Goal: Communication & Community: Answer question/provide support

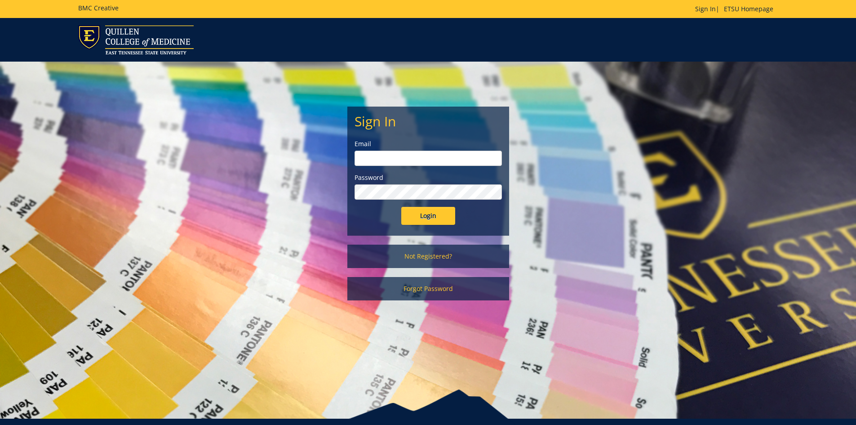
click at [405, 159] on input "email" at bounding box center [428, 158] width 147 height 15
type input "[EMAIL_ADDRESS][DOMAIN_NAME]"
click at [401, 207] on input "Login" at bounding box center [428, 216] width 54 height 18
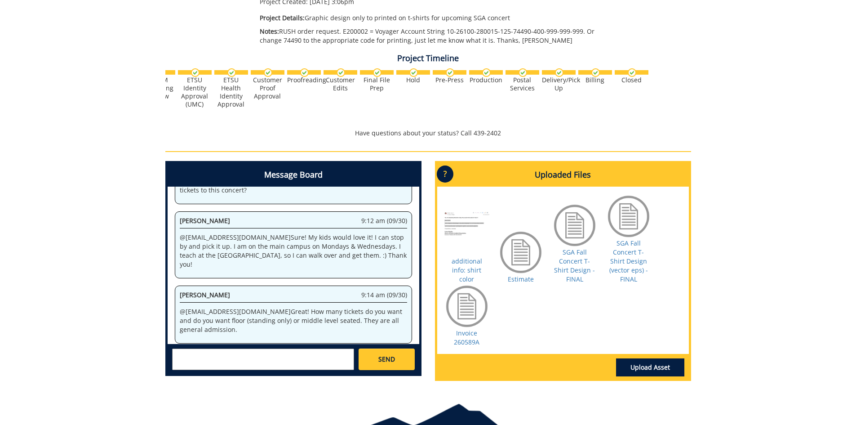
scroll to position [218, 0]
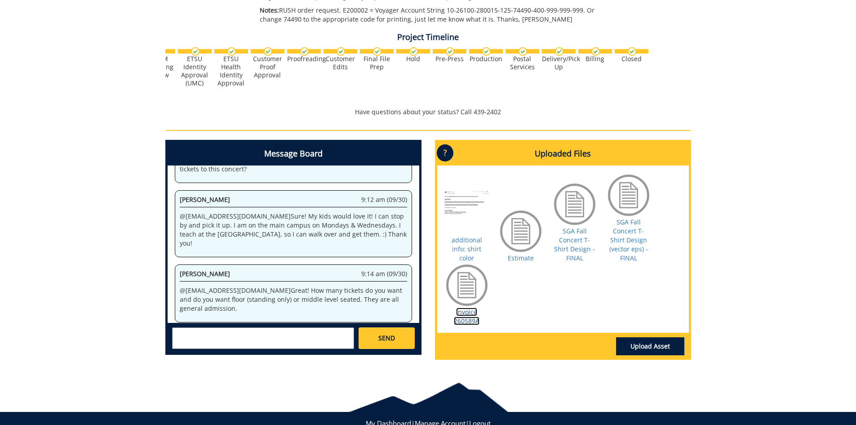
click at [469, 308] on link "Invoice 260589A" at bounding box center [467, 317] width 26 height 18
click at [184, 338] on textarea at bounding box center [263, 338] width 182 height 22
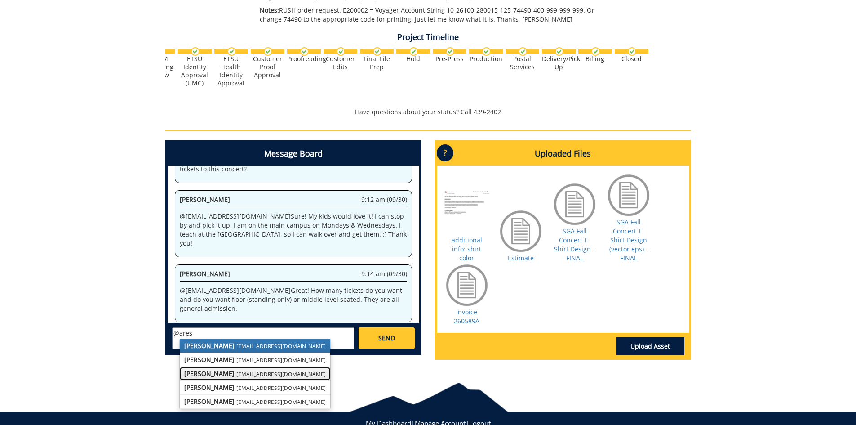
click at [236, 373] on small "[EMAIL_ADDRESS][DOMAIN_NAME]" at bounding box center [280, 373] width 89 height 7
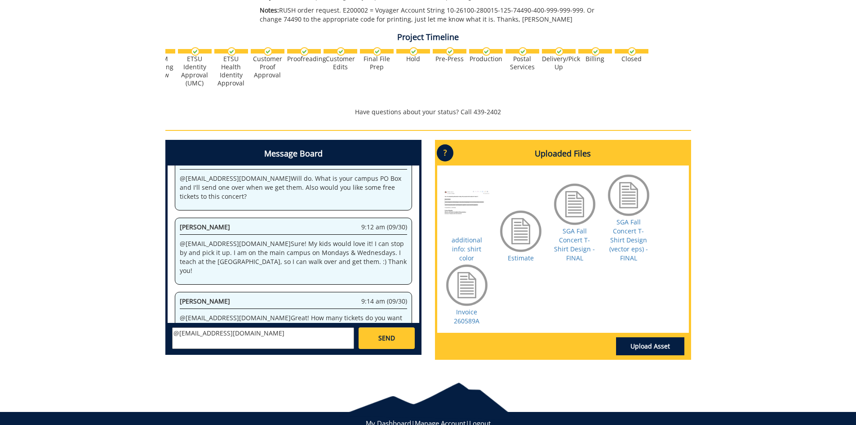
scroll to position [1075, 0]
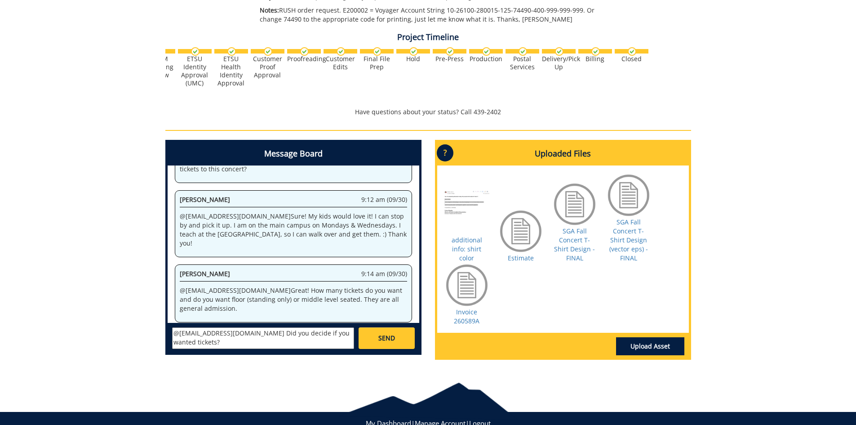
type textarea "@[EMAIL_ADDRESS][DOMAIN_NAME] Did you decide if you wanted tickets?"
click at [387, 336] on span "SEND" at bounding box center [387, 338] width 17 height 9
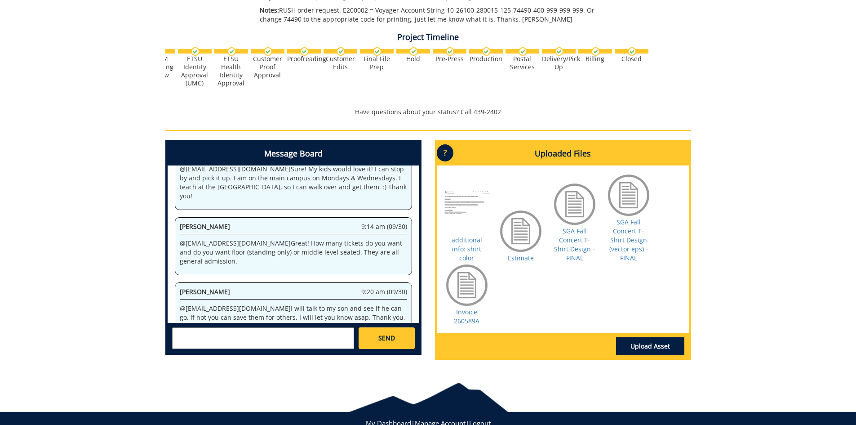
click at [214, 369] on p "@[EMAIL_ADDRESS][DOMAIN_NAME] Did you decide if you wanted tickets?" at bounding box center [293, 373] width 227 height 9
click at [195, 338] on textarea at bounding box center [263, 338] width 182 height 22
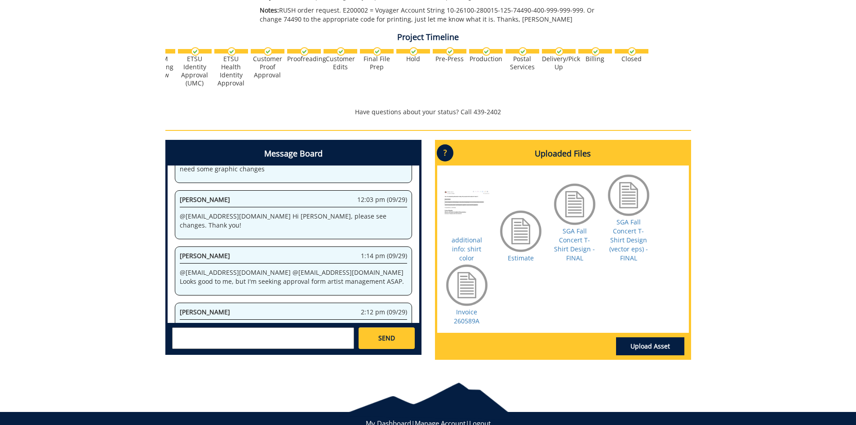
scroll to position [41835, 0]
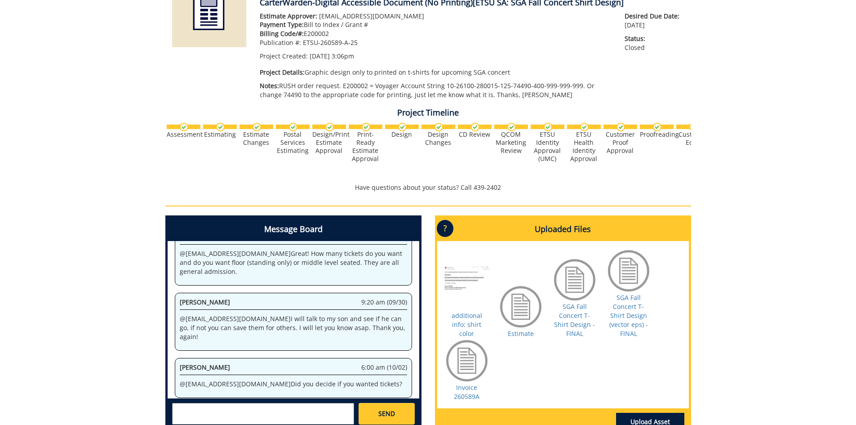
scroll to position [242, 0]
